Goal: Entertainment & Leisure: Consume media (video, audio)

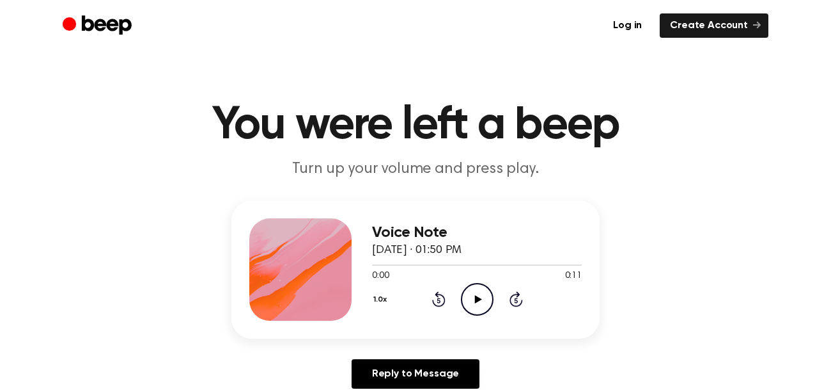
click at [478, 289] on icon "Play Audio" at bounding box center [477, 299] width 33 height 33
click at [469, 290] on icon "Pause Audio" at bounding box center [477, 299] width 33 height 33
click at [436, 295] on icon at bounding box center [438, 298] width 13 height 15
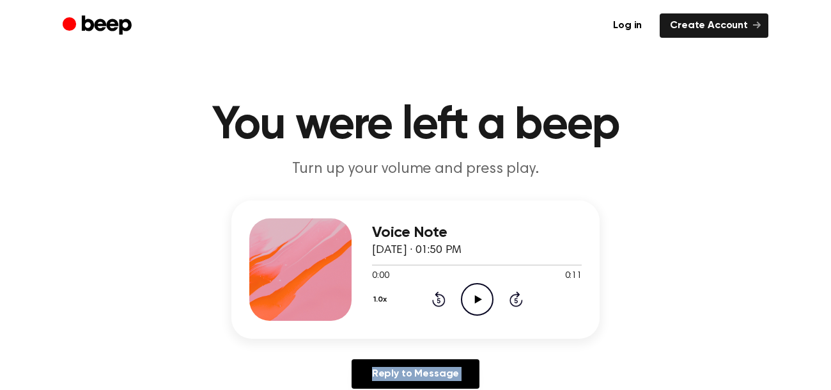
click at [436, 295] on icon at bounding box center [438, 298] width 13 height 15
click at [430, 303] on div "1.0x Rewind 5 seconds Pause Audio Skip 5 seconds" at bounding box center [477, 299] width 210 height 33
click at [441, 294] on icon at bounding box center [438, 298] width 13 height 15
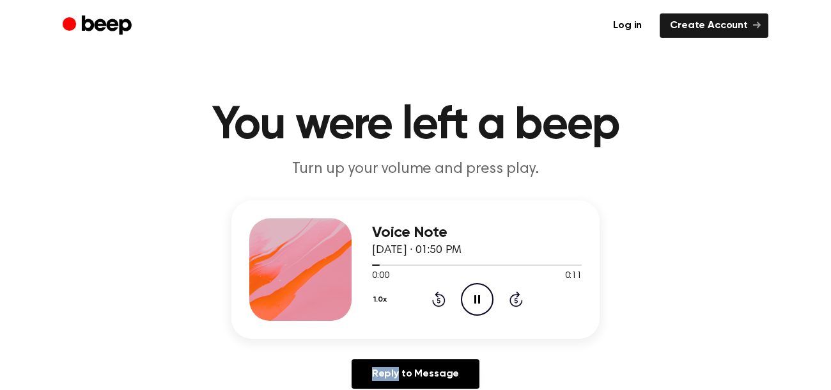
click at [441, 294] on icon at bounding box center [438, 298] width 13 height 15
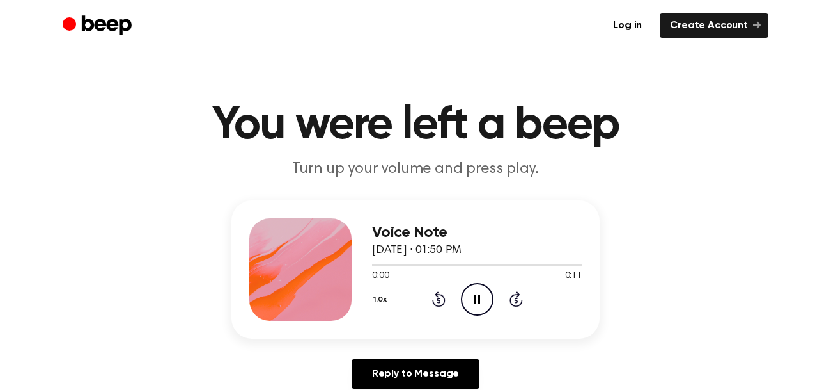
click at [441, 294] on icon at bounding box center [438, 298] width 13 height 15
click at [464, 295] on icon "Play Audio" at bounding box center [477, 299] width 33 height 33
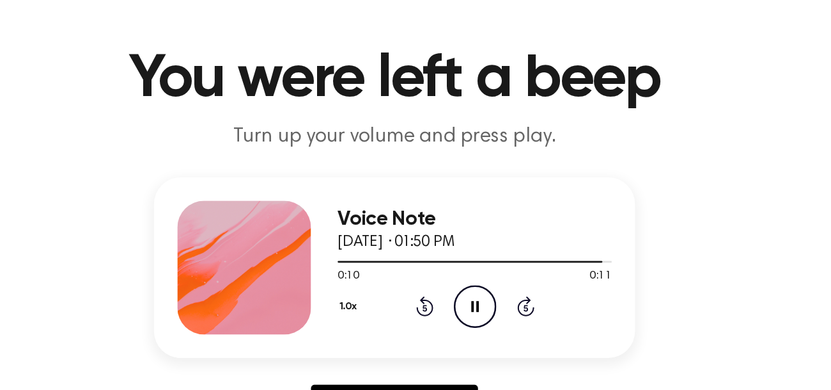
click at [445, 302] on icon "Rewind 5 seconds" at bounding box center [439, 298] width 14 height 17
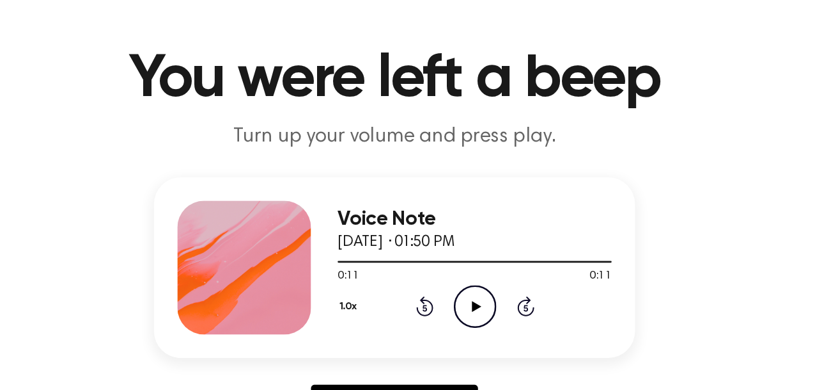
click at [377, 301] on button "1.0x" at bounding box center [382, 299] width 20 height 22
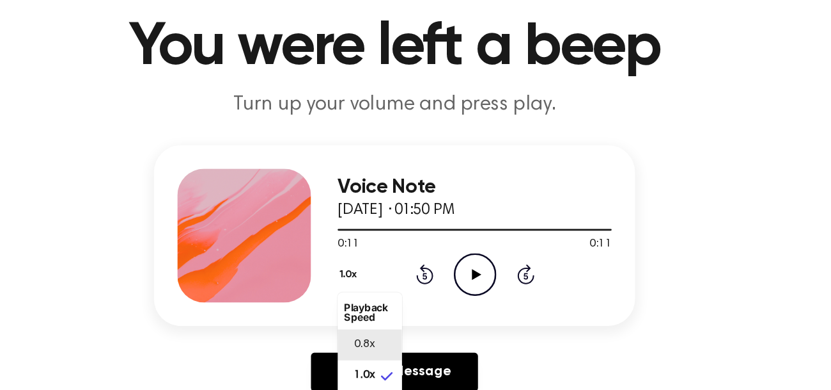
click at [407, 348] on li "0.8x" at bounding box center [396, 353] width 49 height 24
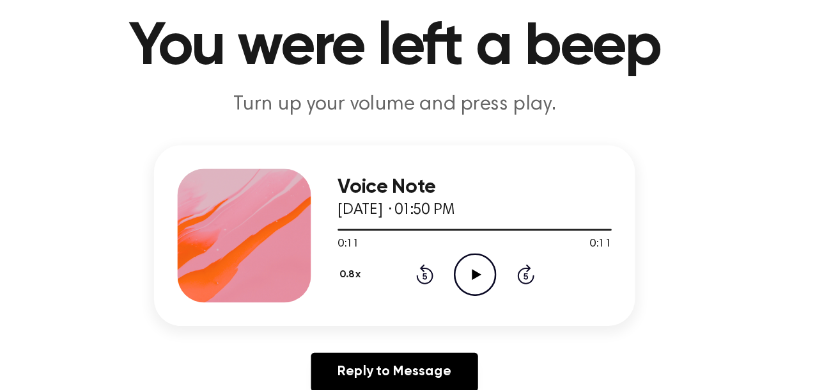
click at [467, 295] on icon "Play Audio" at bounding box center [477, 299] width 33 height 33
click at [439, 297] on icon "Rewind 5 seconds" at bounding box center [439, 298] width 14 height 17
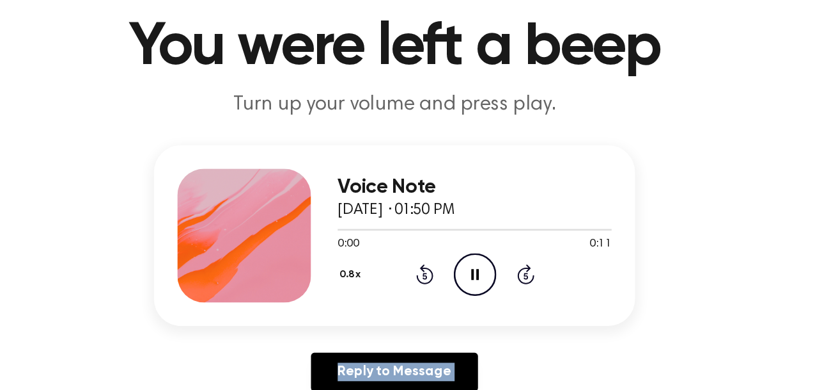
click at [439, 297] on icon "Rewind 5 seconds" at bounding box center [439, 298] width 14 height 17
click at [437, 298] on icon at bounding box center [438, 300] width 3 height 5
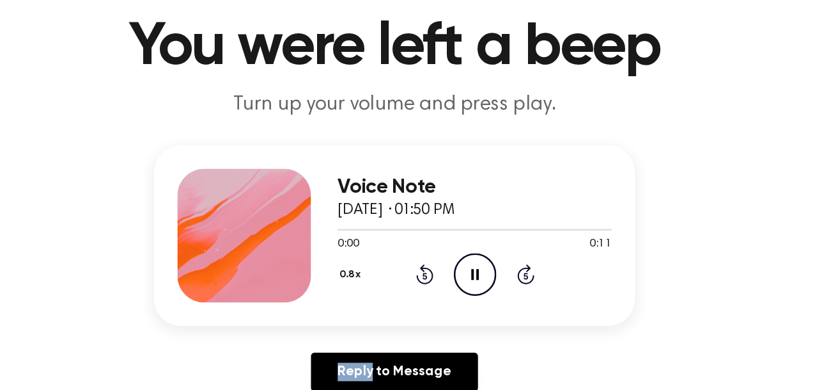
click at [437, 298] on icon at bounding box center [438, 300] width 3 height 5
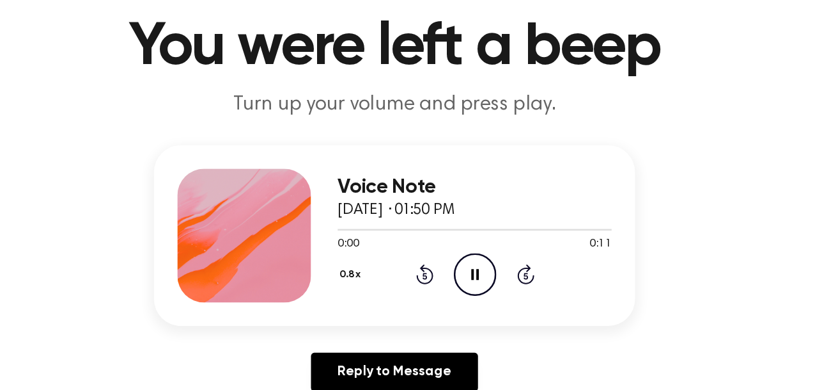
click at [437, 298] on icon at bounding box center [438, 300] width 3 height 5
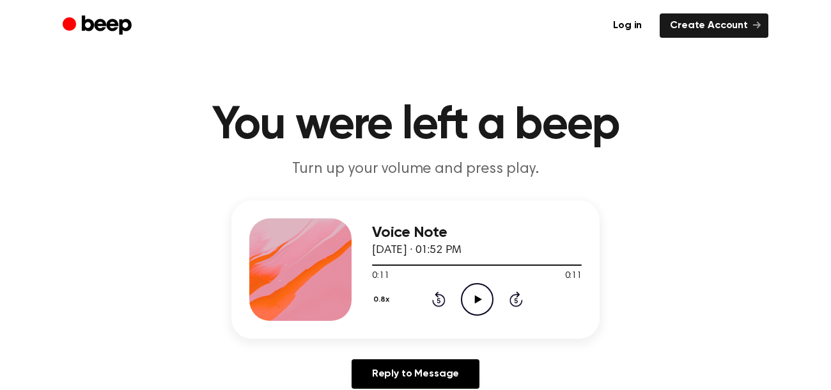
click at [475, 292] on icon "Play Audio" at bounding box center [477, 299] width 33 height 33
click at [475, 292] on icon "Pause Audio" at bounding box center [477, 299] width 33 height 33
click at [514, 296] on icon "Skip 5 seconds" at bounding box center [516, 298] width 14 height 17
click at [477, 292] on icon "Play Audio" at bounding box center [477, 299] width 33 height 33
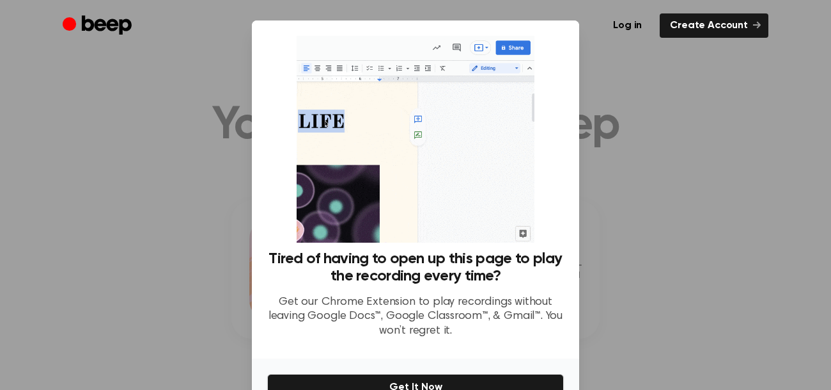
click at [617, 198] on div at bounding box center [415, 195] width 831 height 390
click at [522, 374] on button "Get It Now" at bounding box center [415, 387] width 297 height 27
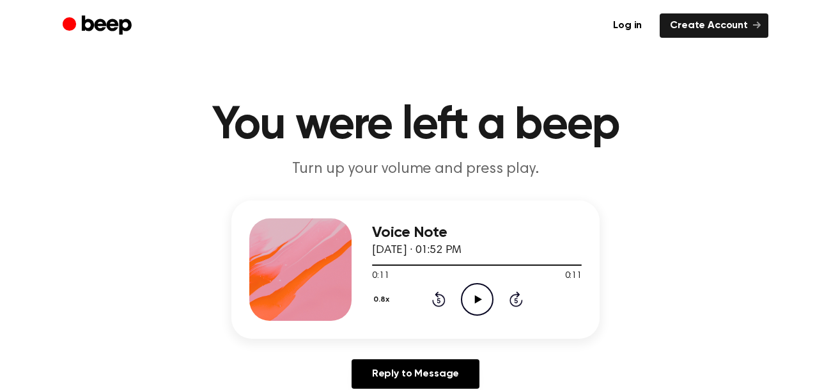
click at [474, 291] on icon "Play Audio" at bounding box center [477, 299] width 33 height 33
click at [474, 291] on icon "Pause Audio" at bounding box center [477, 299] width 33 height 33
click at [490, 294] on icon "Play Audio" at bounding box center [477, 299] width 33 height 33
click at [437, 294] on icon at bounding box center [438, 298] width 13 height 15
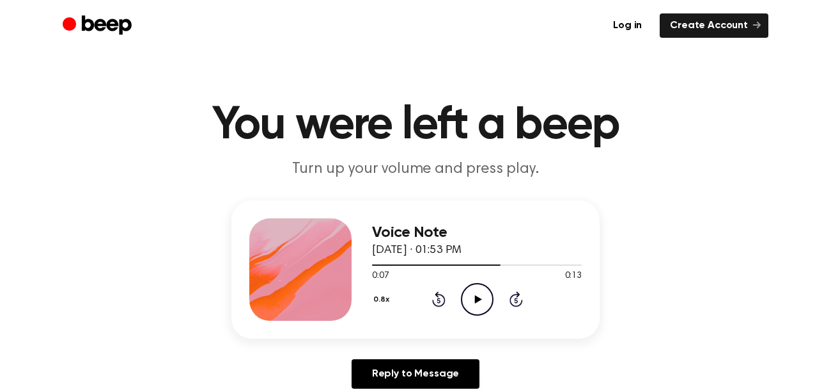
click at [437, 294] on icon at bounding box center [438, 298] width 13 height 15
click at [469, 300] on icon "Play Audio" at bounding box center [477, 299] width 33 height 33
click at [469, 300] on icon "Pause Audio" at bounding box center [477, 299] width 33 height 33
click at [503, 265] on div at bounding box center [477, 264] width 210 height 10
click at [470, 310] on icon "Play Audio" at bounding box center [477, 299] width 33 height 33
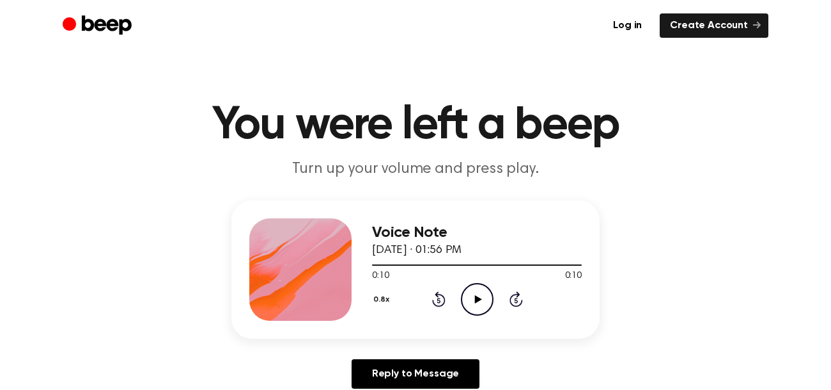
click at [560, 256] on div "Voice Note August 14, 2022 · 01:56 PM" at bounding box center [477, 241] width 210 height 35
click at [556, 264] on div at bounding box center [477, 264] width 210 height 1
click at [538, 272] on div "0:08 0:10" at bounding box center [477, 275] width 210 height 13
